Goal: Check status: Check status

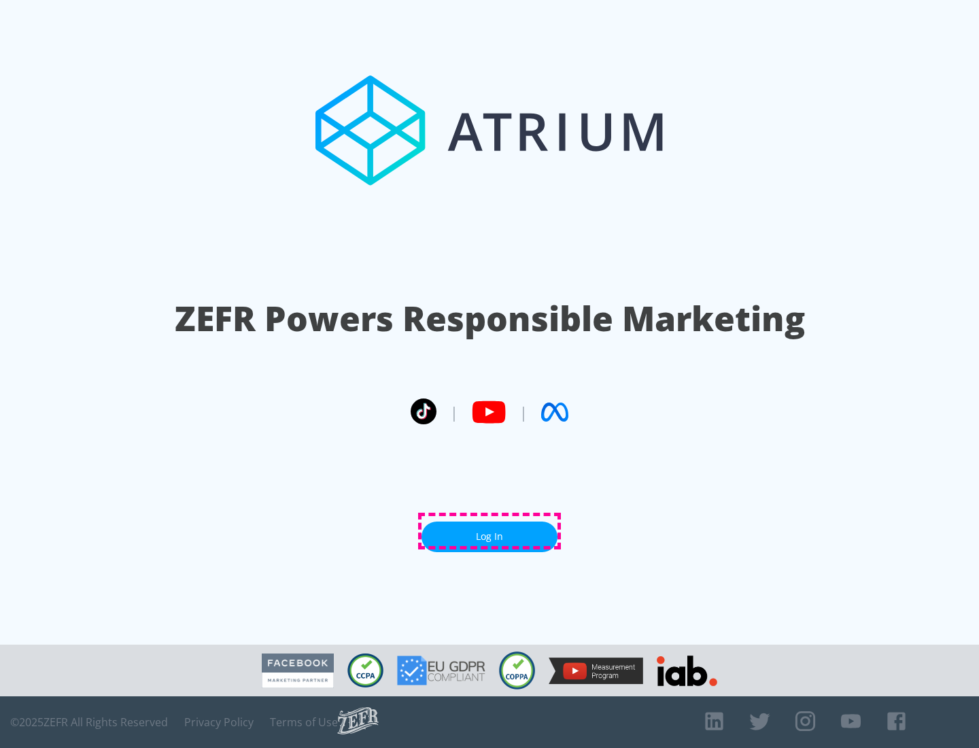
click at [490, 531] on link "Log In" at bounding box center [490, 537] width 136 height 31
